Goal: Check status: Check status

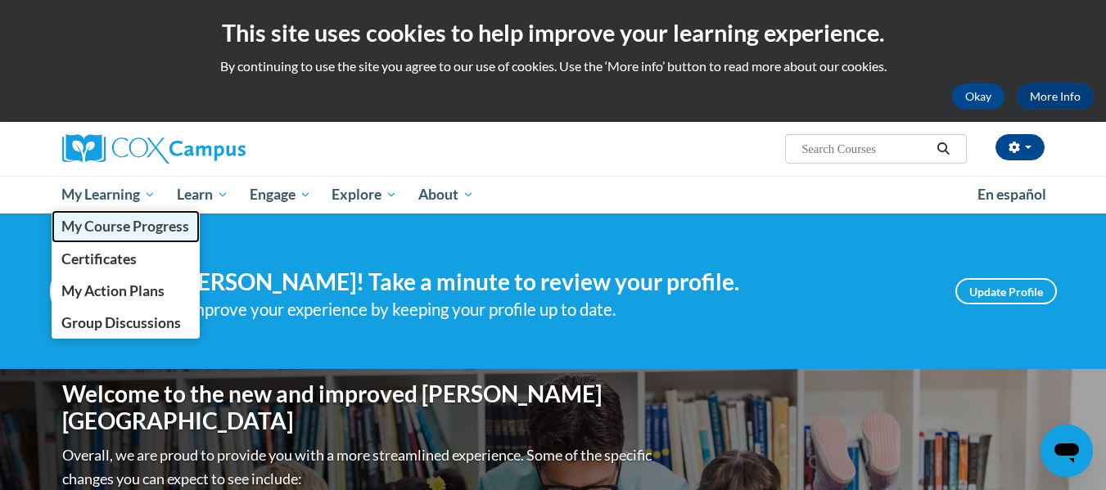
click at [124, 224] on span "My Course Progress" at bounding box center [125, 226] width 128 height 17
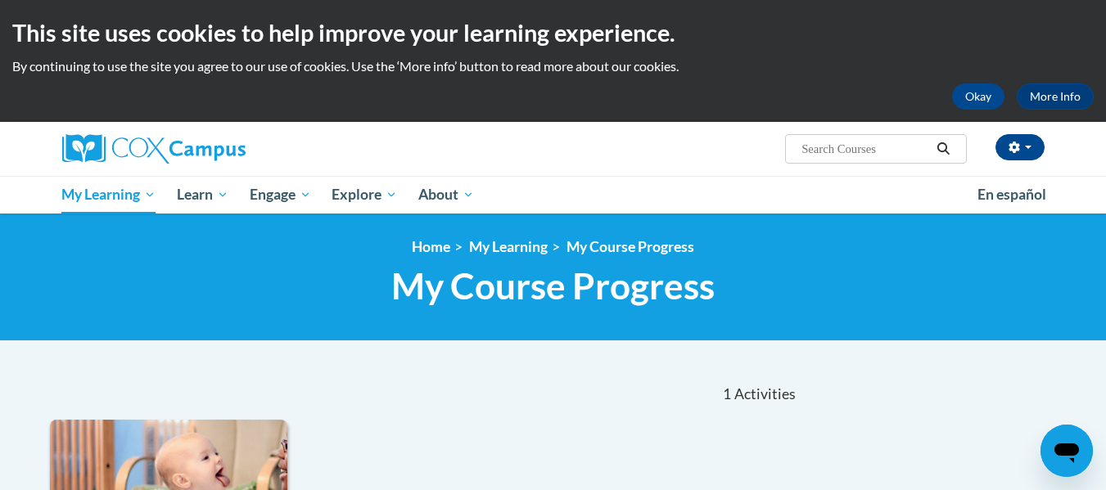
drag, startPoint x: 1110, startPoint y: 47, endPoint x: 1105, endPoint y: 31, distance: 17.1
click at [1105, 36] on html "This site uses cookies to help improve your learning experience. By continuing …" at bounding box center [553, 245] width 1106 height 490
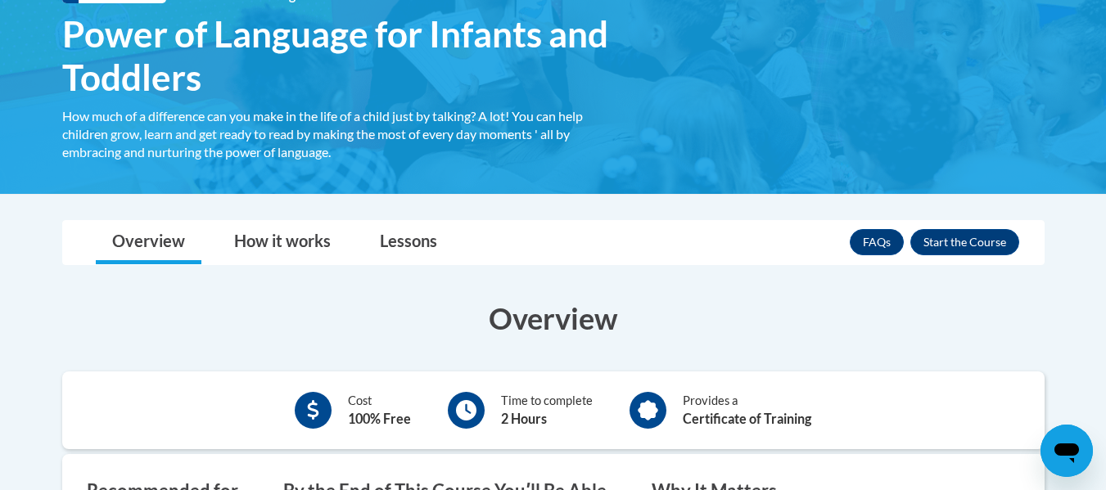
scroll to position [293, 0]
